Goal: Find specific page/section: Find specific page/section

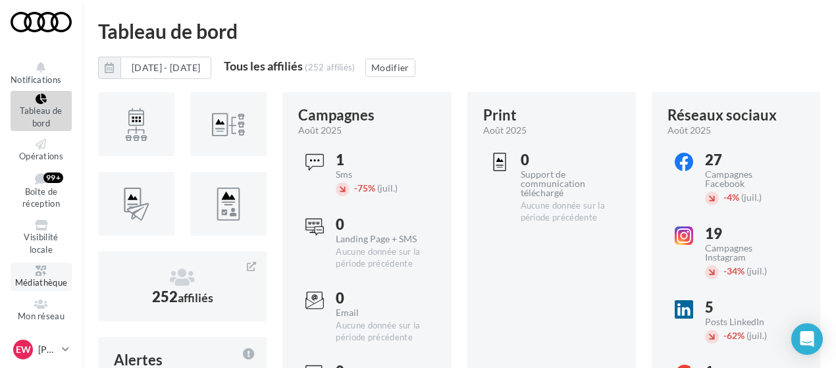
scroll to position [94, 0]
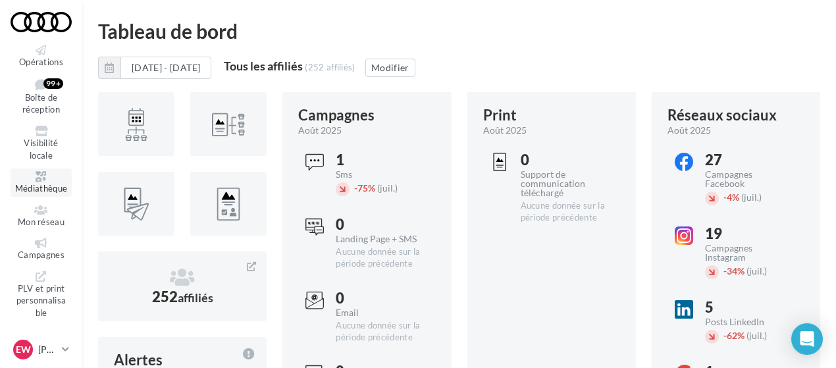
click at [41, 182] on link "Médiathèque" at bounding box center [41, 182] width 61 height 28
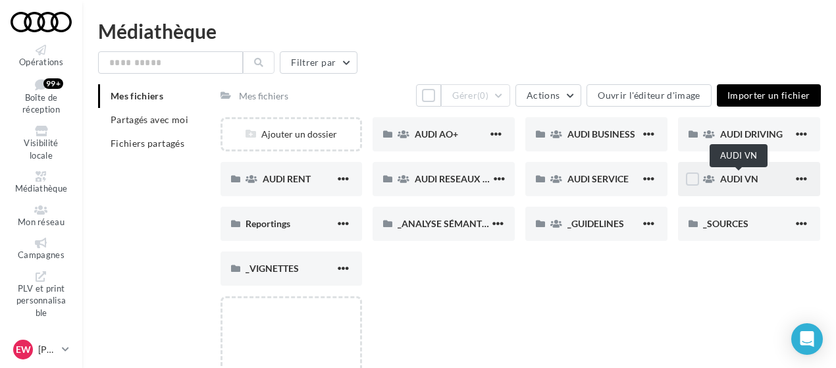
click at [745, 179] on span "AUDI VN" at bounding box center [739, 178] width 38 height 11
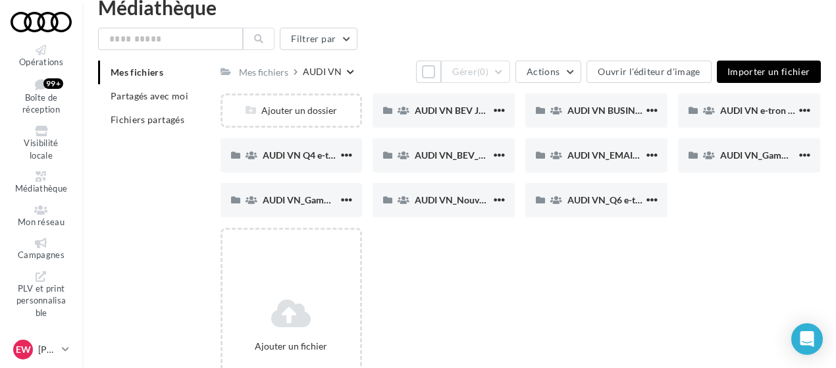
scroll to position [24, 0]
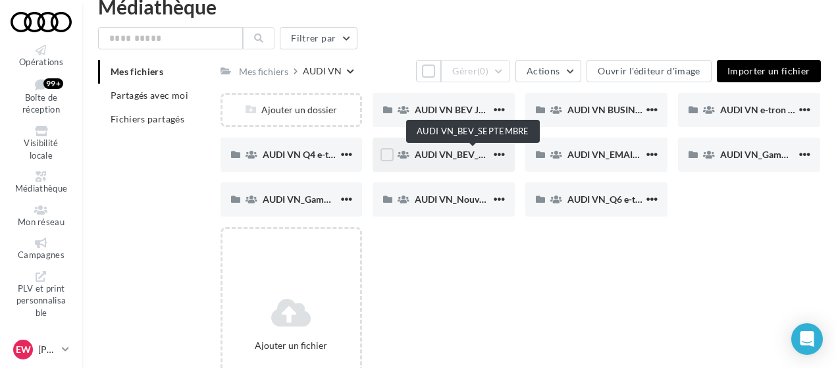
click at [433, 153] on span "AUDI VN_BEV_SEPTEMBRE" at bounding box center [473, 154] width 116 height 11
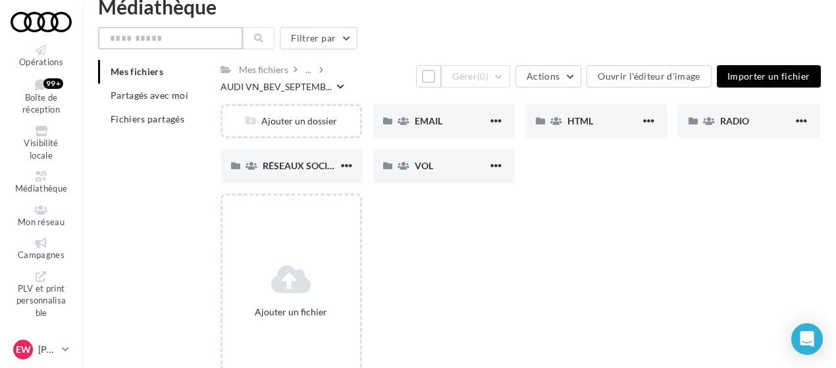
click at [201, 40] on input "text" at bounding box center [170, 38] width 145 height 22
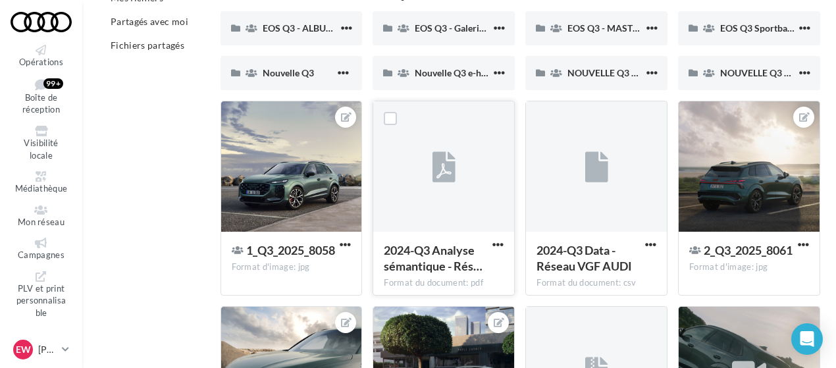
scroll to position [86, 0]
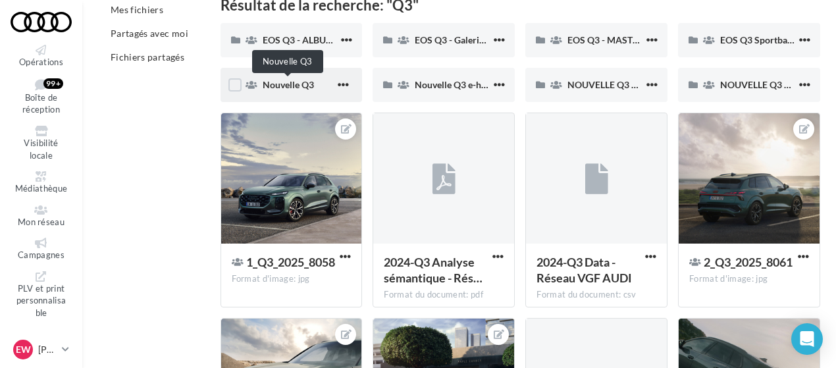
type input "**"
click at [296, 82] on span "Nouvelle Q3" at bounding box center [288, 84] width 51 height 11
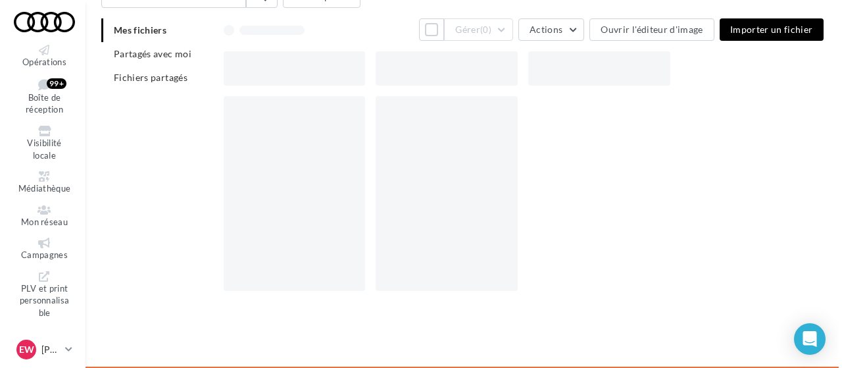
scroll to position [55, 0]
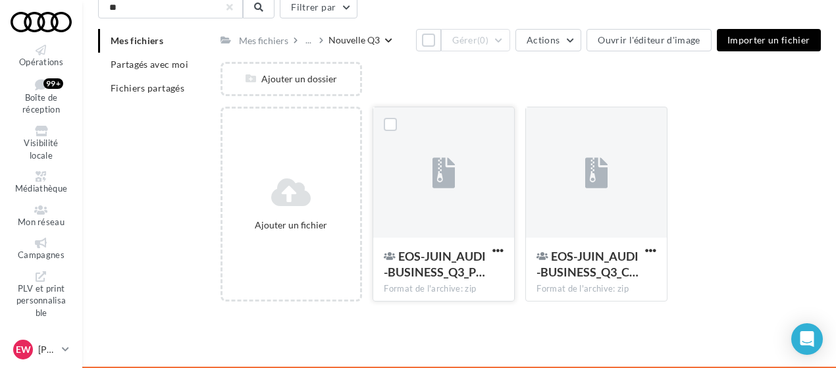
click at [461, 180] on div at bounding box center [443, 173] width 141 height 132
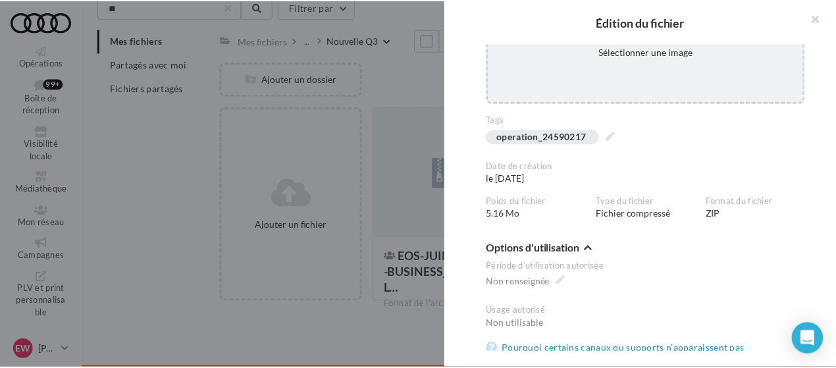
scroll to position [189, 0]
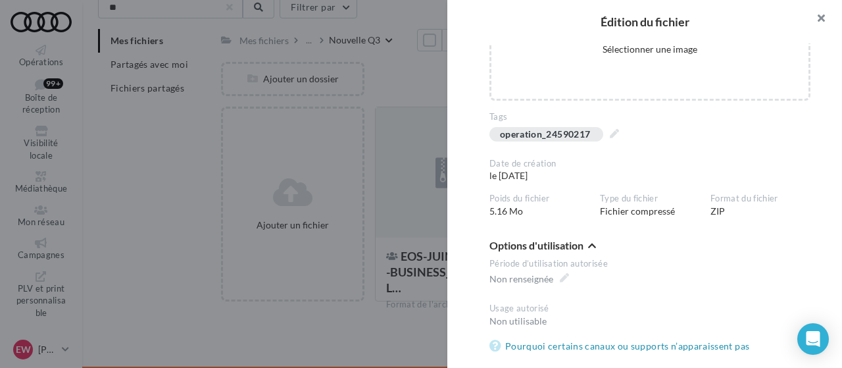
click at [819, 13] on button "button" at bounding box center [816, 19] width 53 height 39
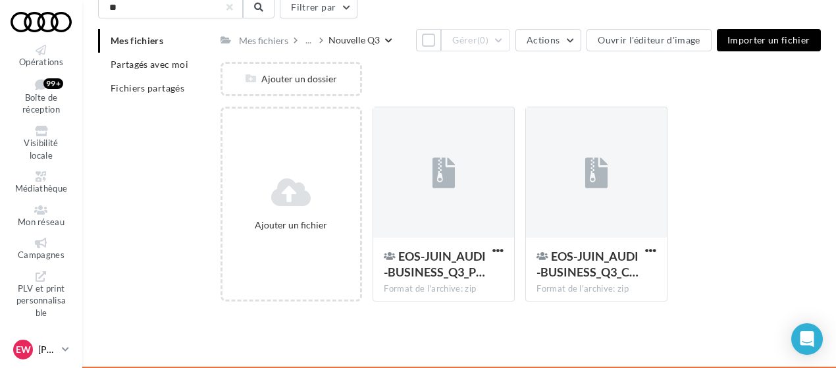
click at [57, 348] on link "EW [PERSON_NAME] [EMAIL_ADDRESS][DOMAIN_NAME]" at bounding box center [41, 349] width 61 height 25
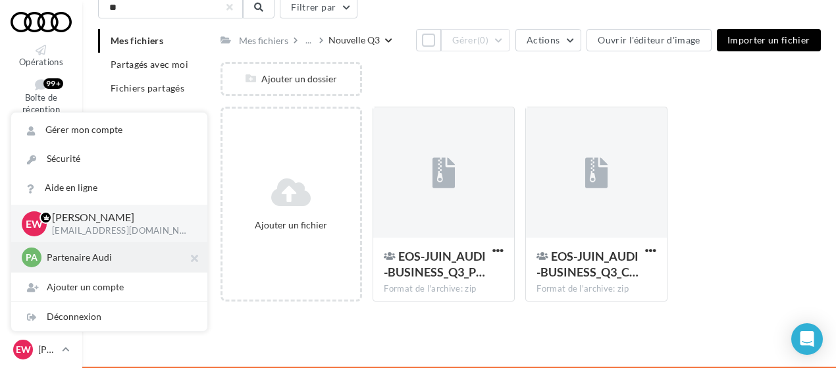
click at [87, 257] on p "Partenaire Audi" at bounding box center [119, 257] width 145 height 13
